Goal: Check status: Check status

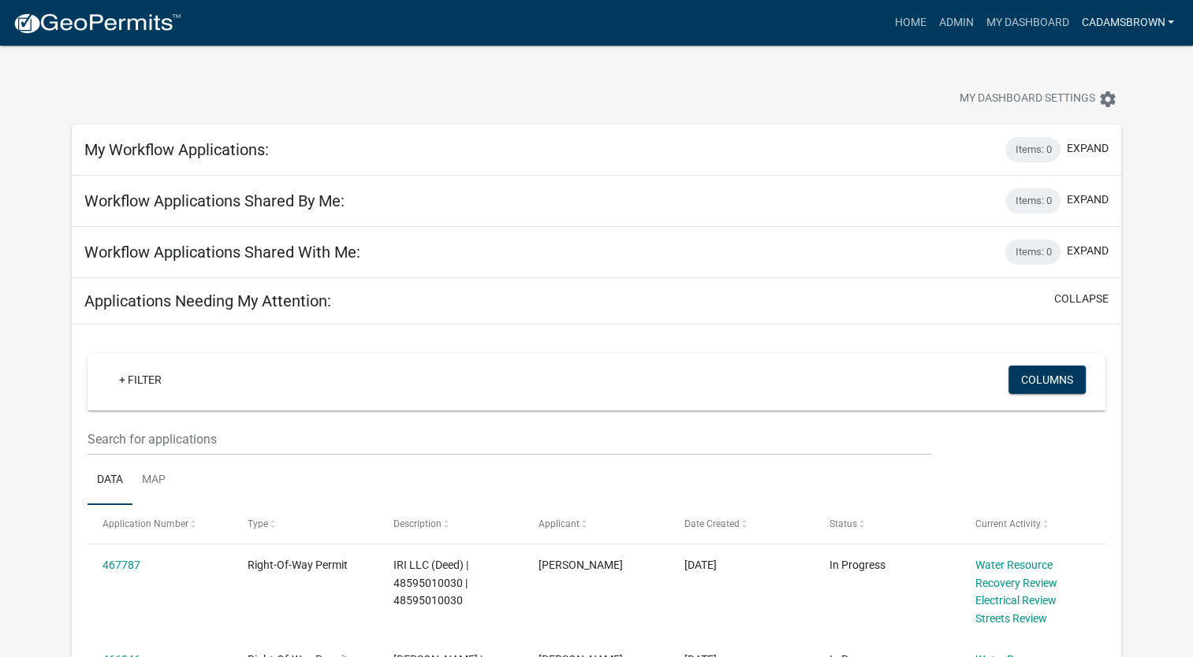
click at [1172, 18] on link "cadamsbrown" at bounding box center [1127, 23] width 106 height 30
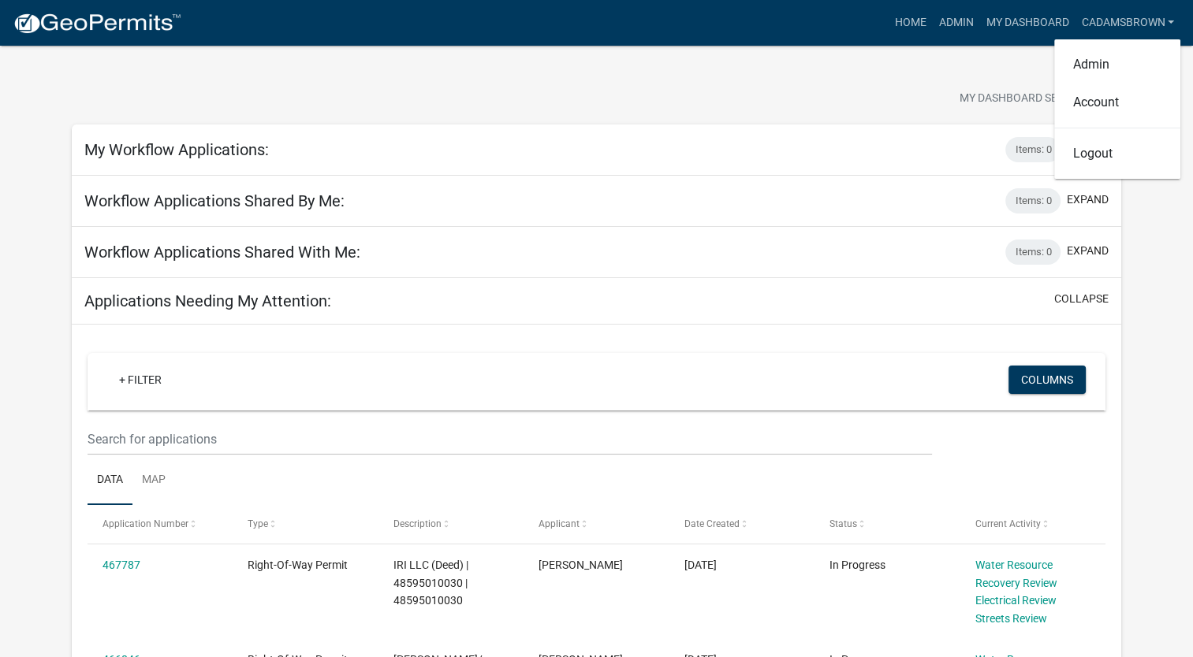
click at [669, 103] on div at bounding box center [373, 101] width 626 height 35
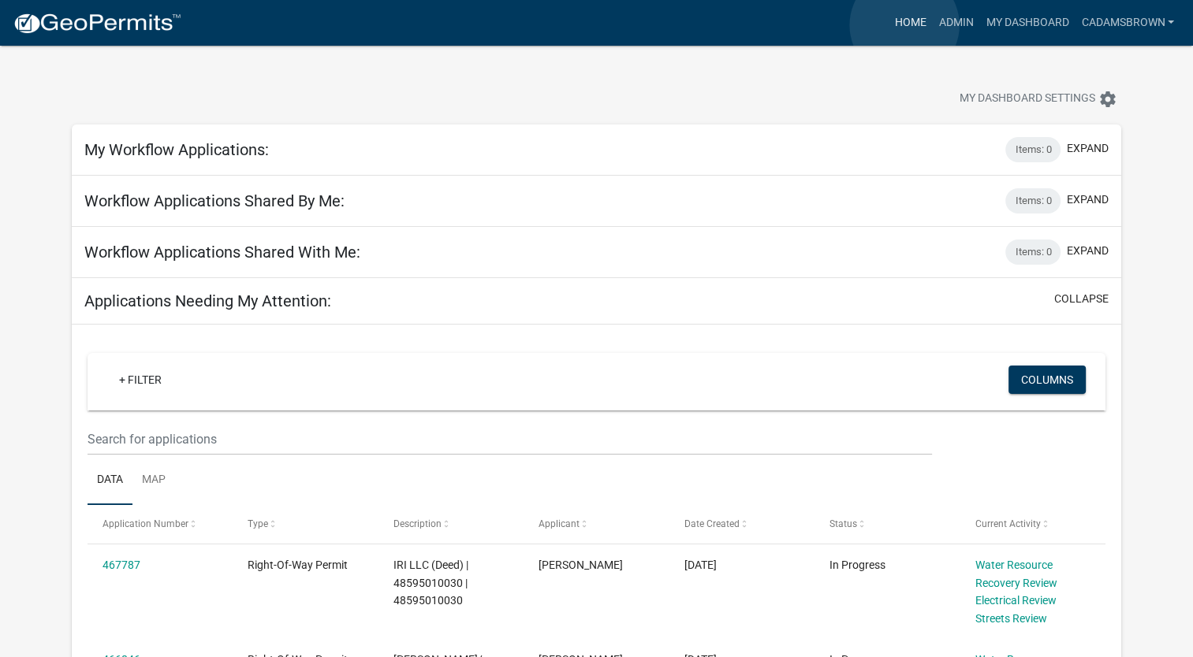
click at [904, 25] on link "Home" at bounding box center [910, 23] width 44 height 30
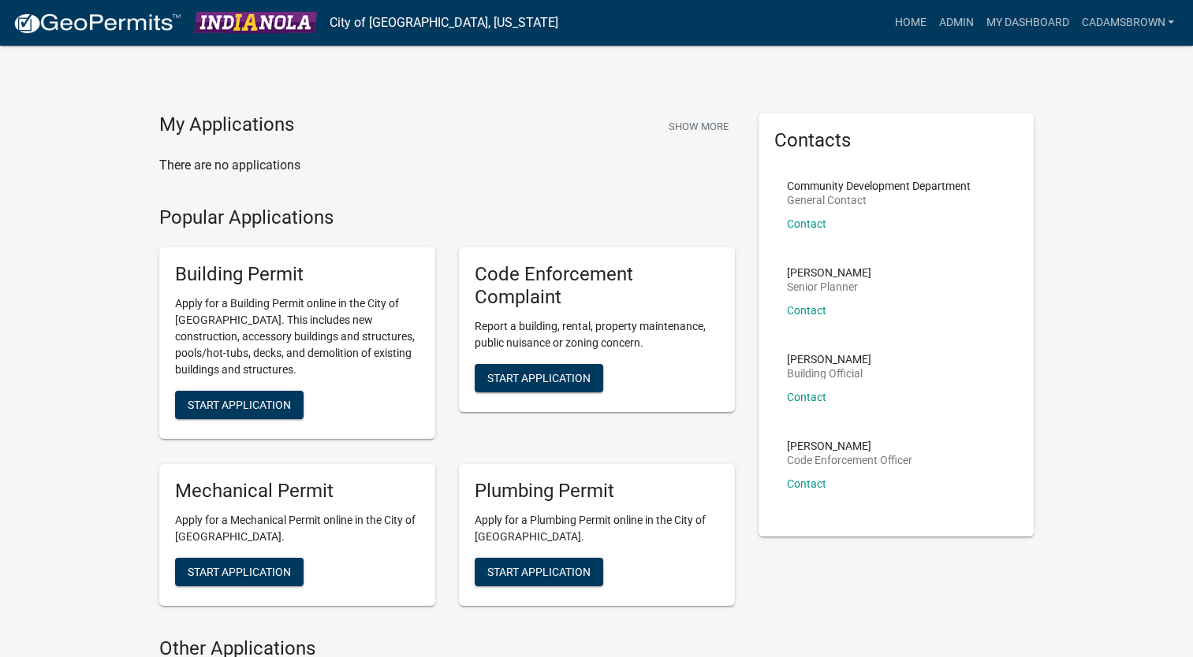
click at [61, 27] on img at bounding box center [97, 24] width 169 height 24
click at [294, 20] on img at bounding box center [255, 22] width 123 height 21
click at [957, 24] on link "Admin" at bounding box center [955, 23] width 47 height 30
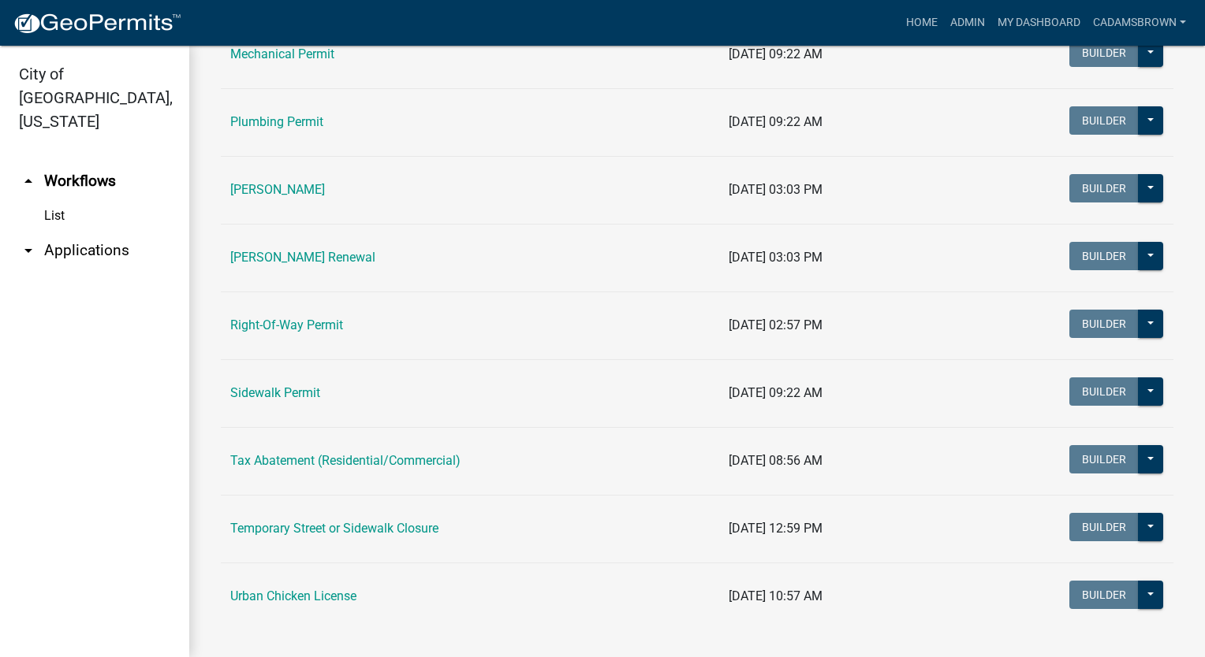
scroll to position [403, 0]
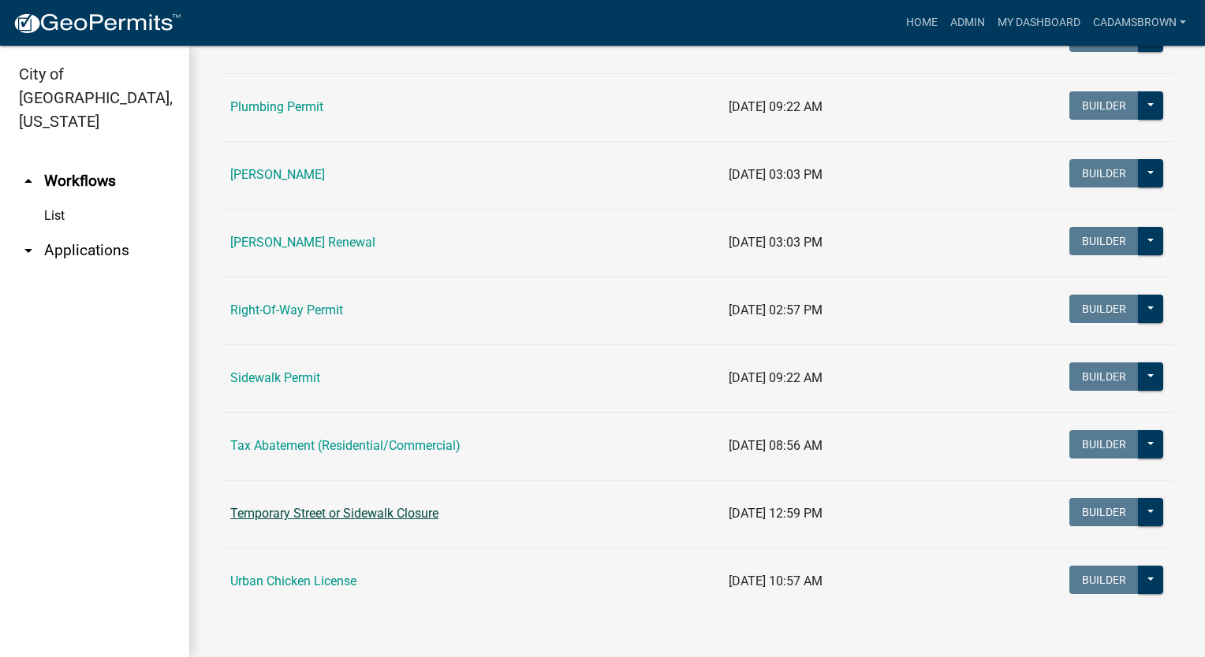
click at [339, 513] on link "Temporary Street or Sidewalk Closure" at bounding box center [334, 513] width 208 height 15
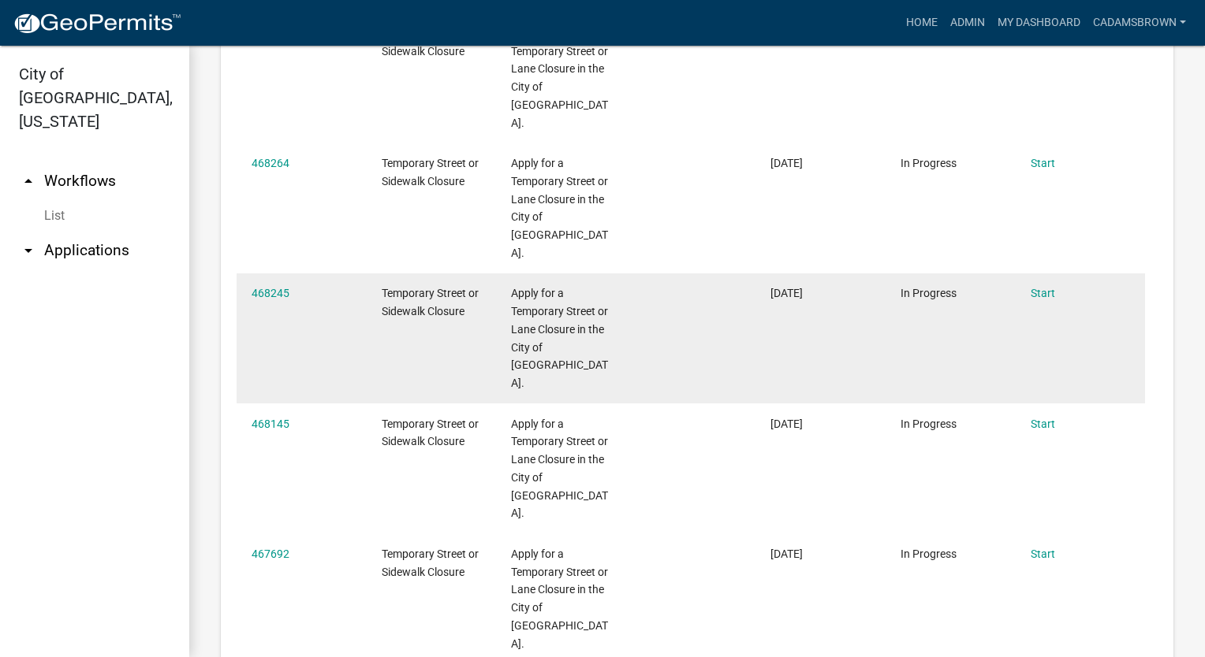
scroll to position [1183, 0]
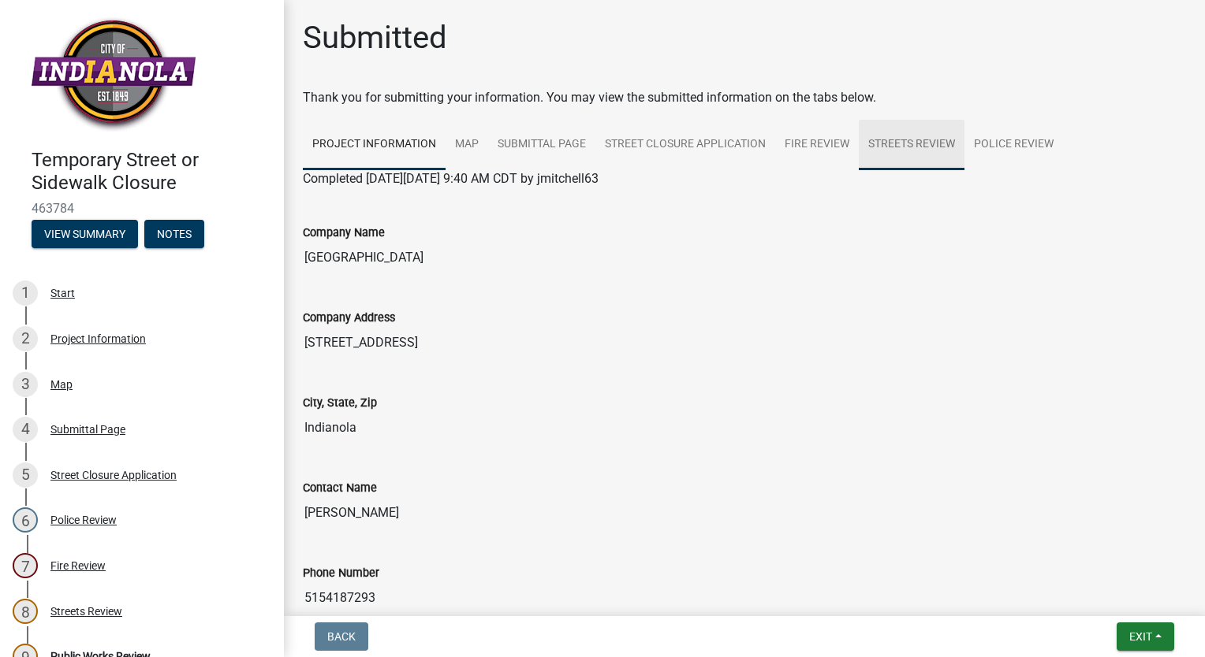
click at [885, 140] on link "Streets Review" at bounding box center [911, 145] width 106 height 50
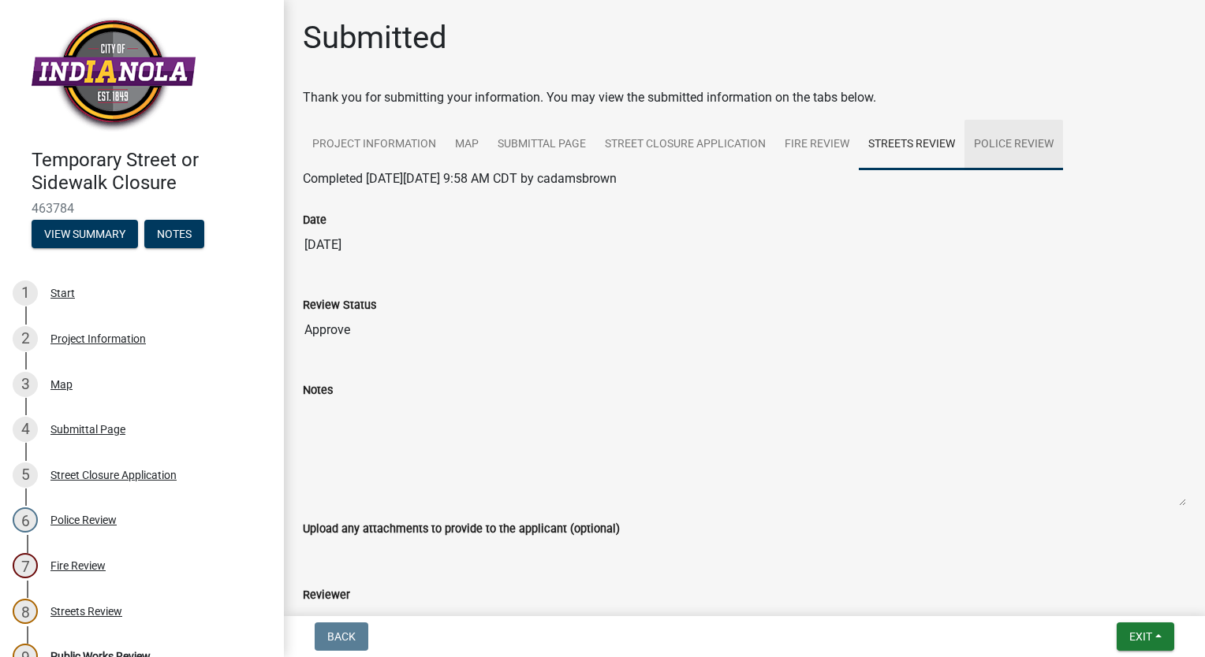
click at [993, 142] on link "Police Review" at bounding box center [1013, 145] width 99 height 50
click at [841, 144] on link "Fire Review" at bounding box center [817, 145] width 84 height 50
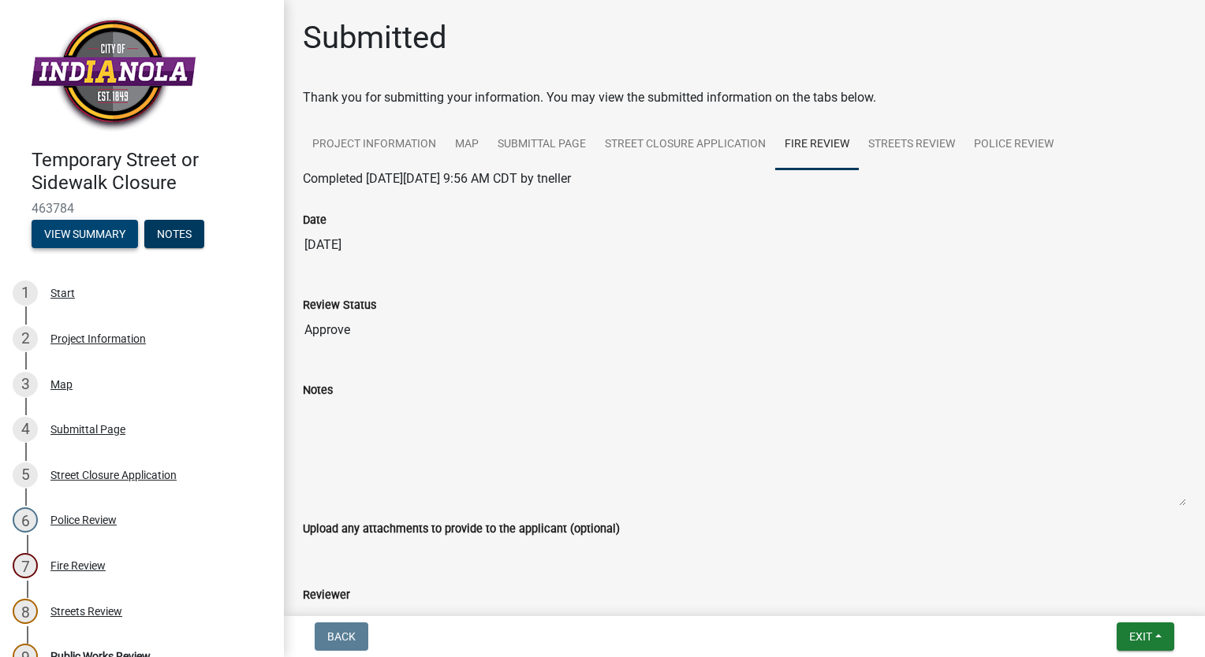
click at [91, 232] on button "View Summary" at bounding box center [85, 234] width 106 height 28
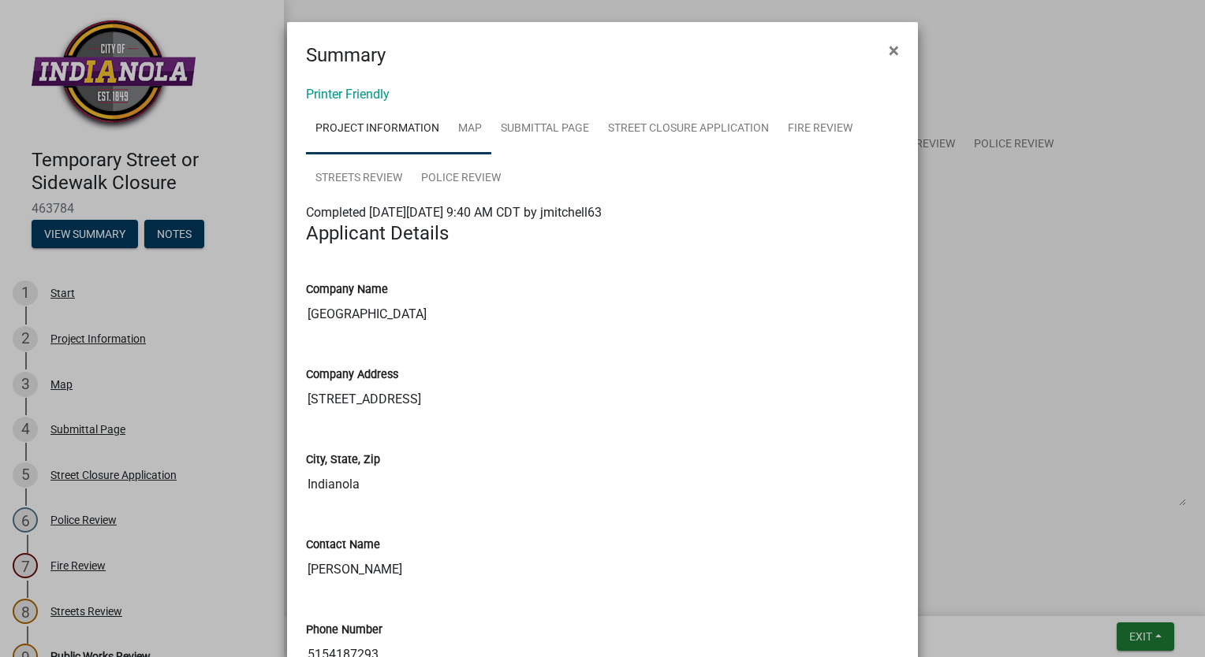
click at [460, 125] on link "Map" at bounding box center [470, 129] width 43 height 50
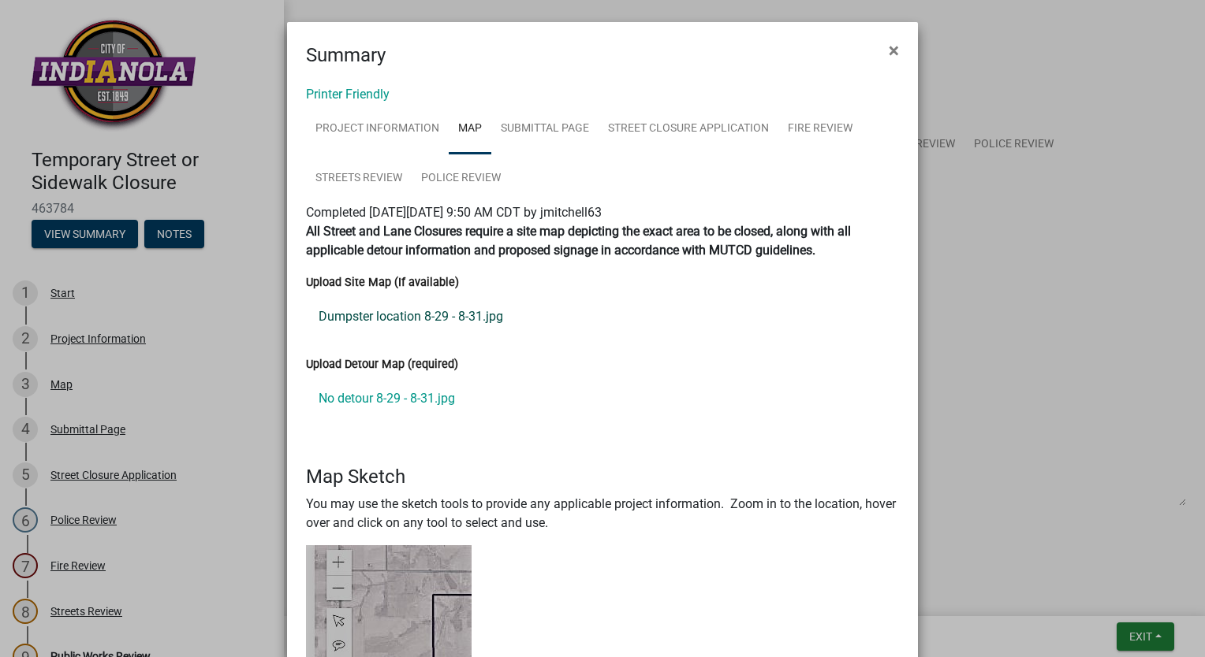
click at [394, 318] on link "Dumpster location 8-29 - 8-31.jpg" at bounding box center [602, 317] width 593 height 38
click at [352, 399] on link "No detour 8-29 - 8-31.jpg" at bounding box center [602, 399] width 593 height 38
click at [383, 130] on link "Project Information" at bounding box center [377, 129] width 143 height 50
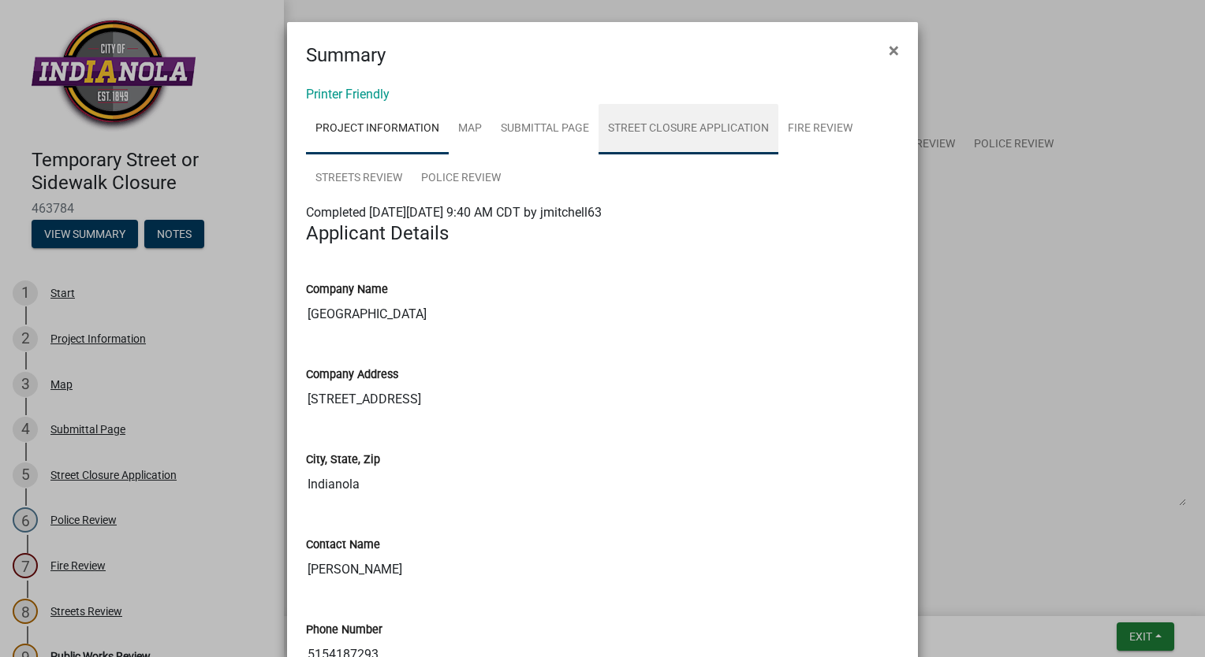
click at [702, 135] on link "Street Closure Application" at bounding box center [688, 129] width 180 height 50
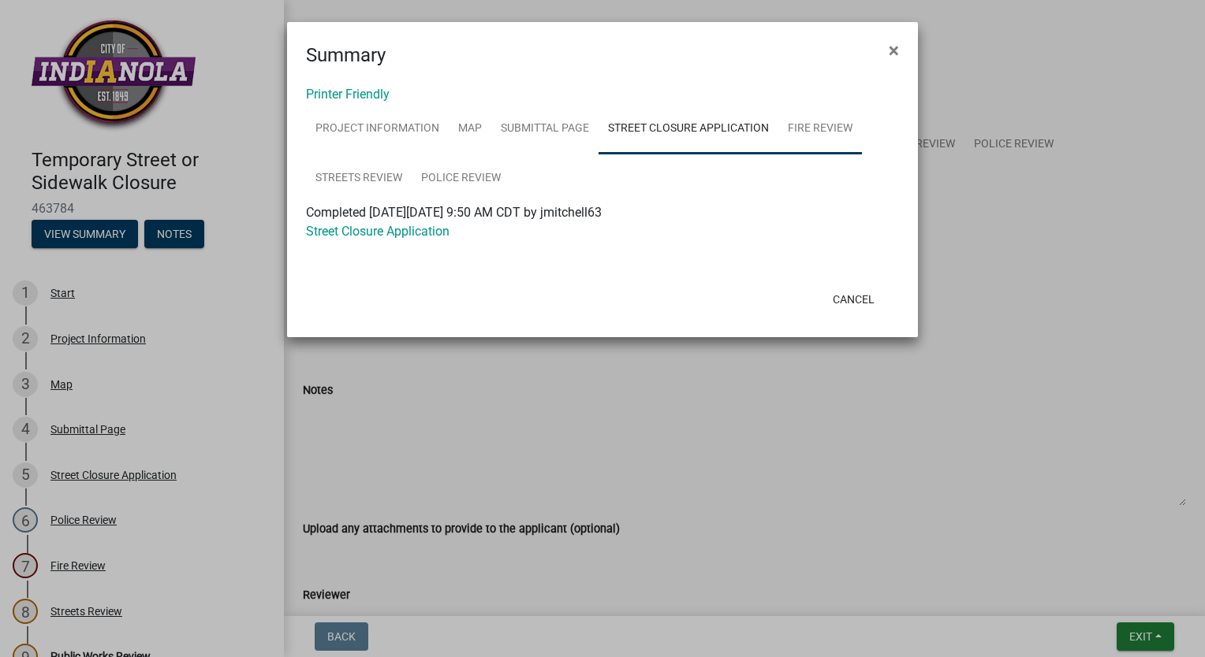
click at [832, 125] on link "Fire Review" at bounding box center [820, 129] width 84 height 50
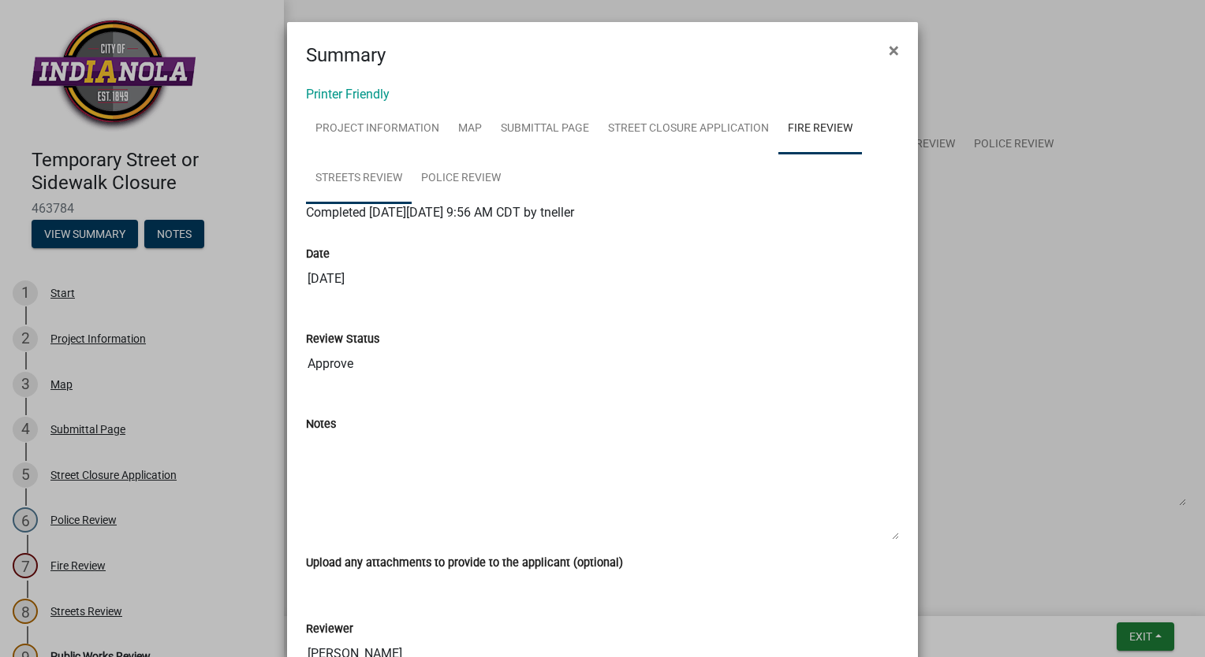
click at [320, 181] on link "Streets Review" at bounding box center [359, 179] width 106 height 50
click at [449, 174] on link "Police Review" at bounding box center [461, 179] width 99 height 50
click at [889, 50] on span "×" at bounding box center [893, 50] width 10 height 22
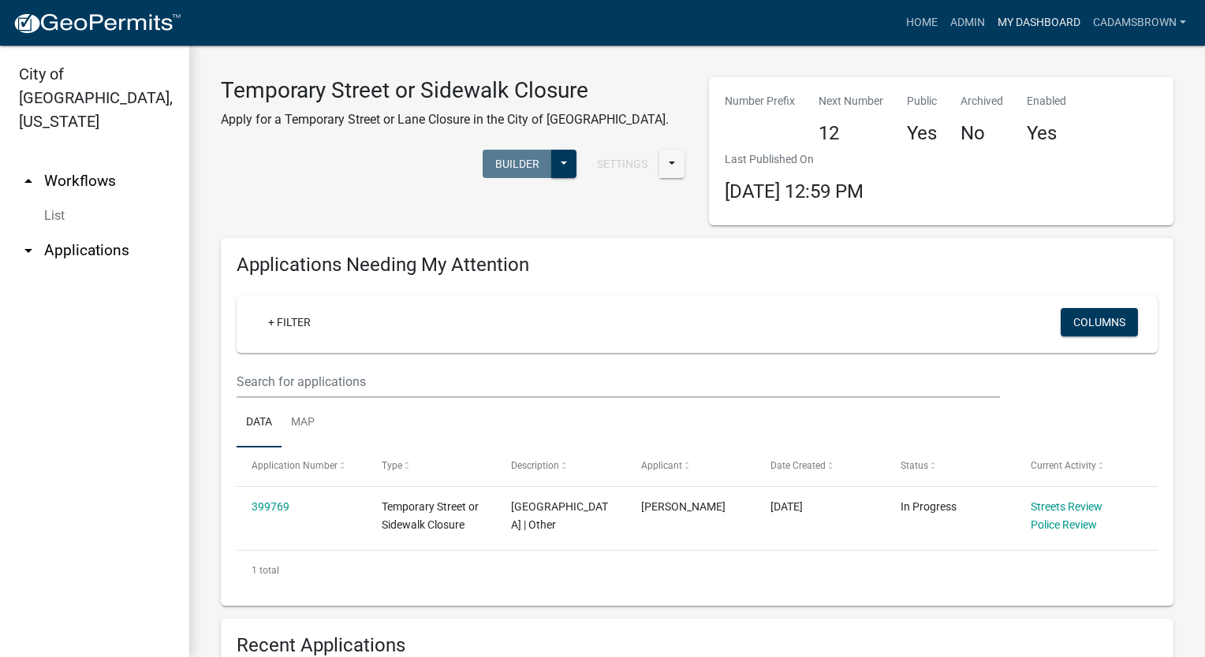
click at [1014, 24] on link "My Dashboard" at bounding box center [1038, 23] width 95 height 30
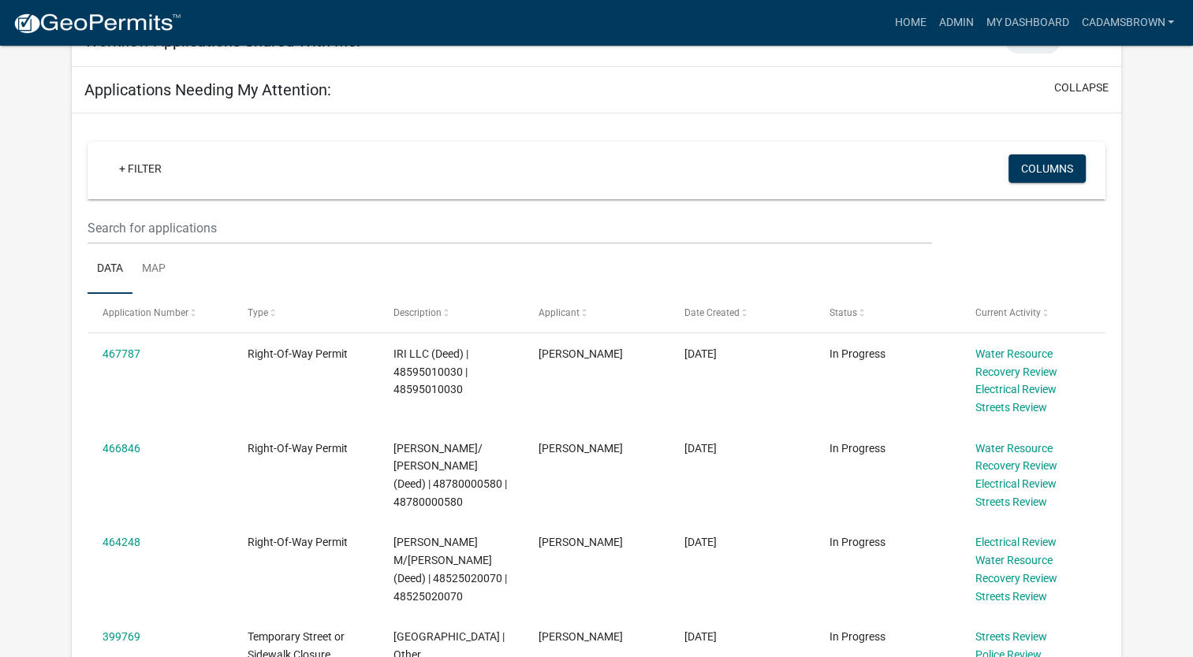
scroll to position [237, 0]
